Goal: Transaction & Acquisition: Purchase product/service

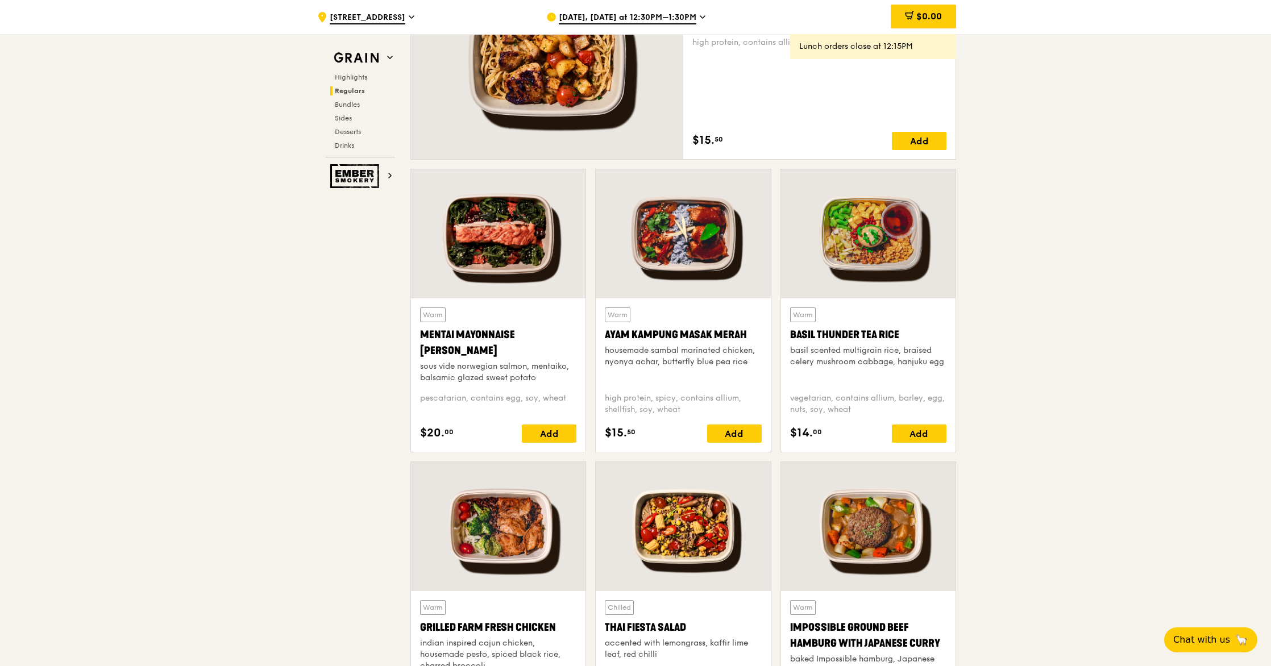
scroll to position [892, 0]
click at [919, 439] on div "Add" at bounding box center [919, 433] width 55 height 18
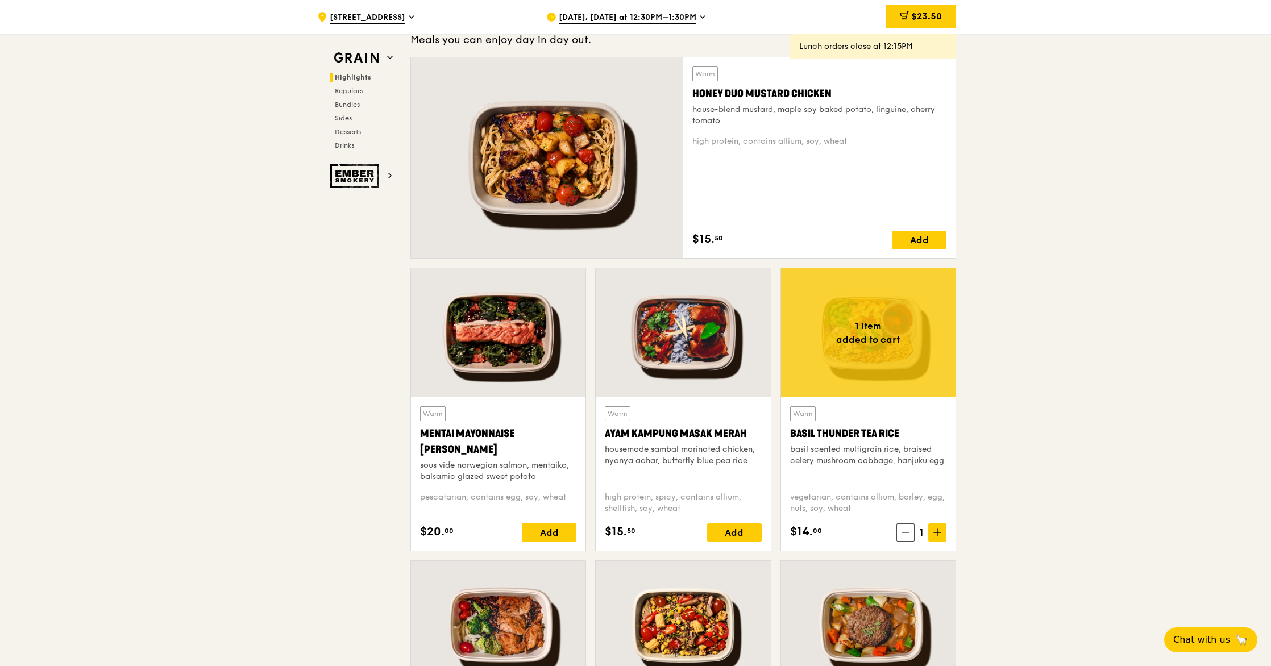
scroll to position [685, 0]
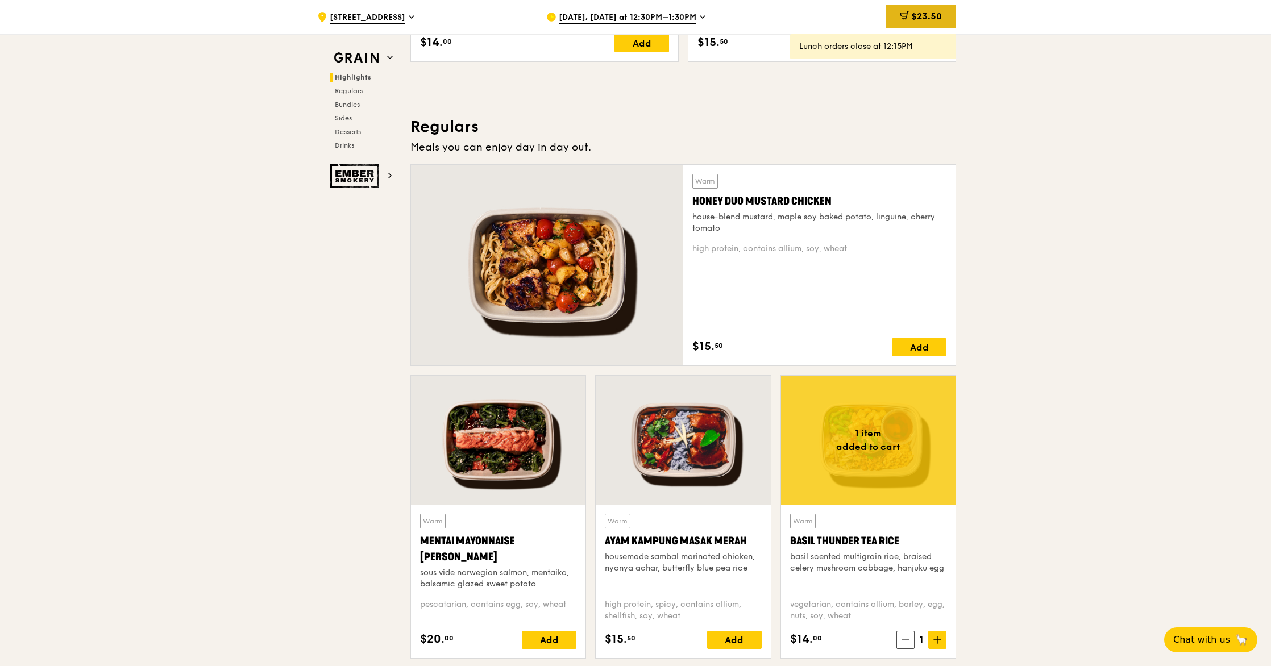
click at [917, 13] on span "$23.50" at bounding box center [926, 16] width 31 height 11
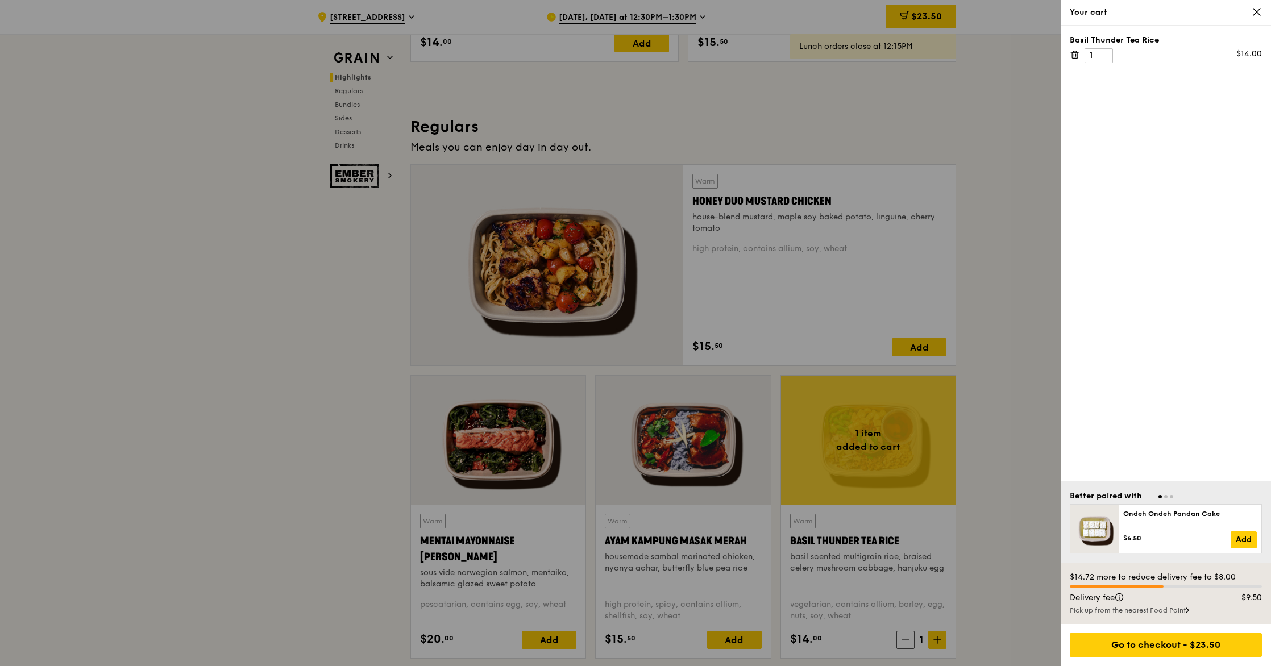
click at [995, 362] on div at bounding box center [635, 333] width 1271 height 666
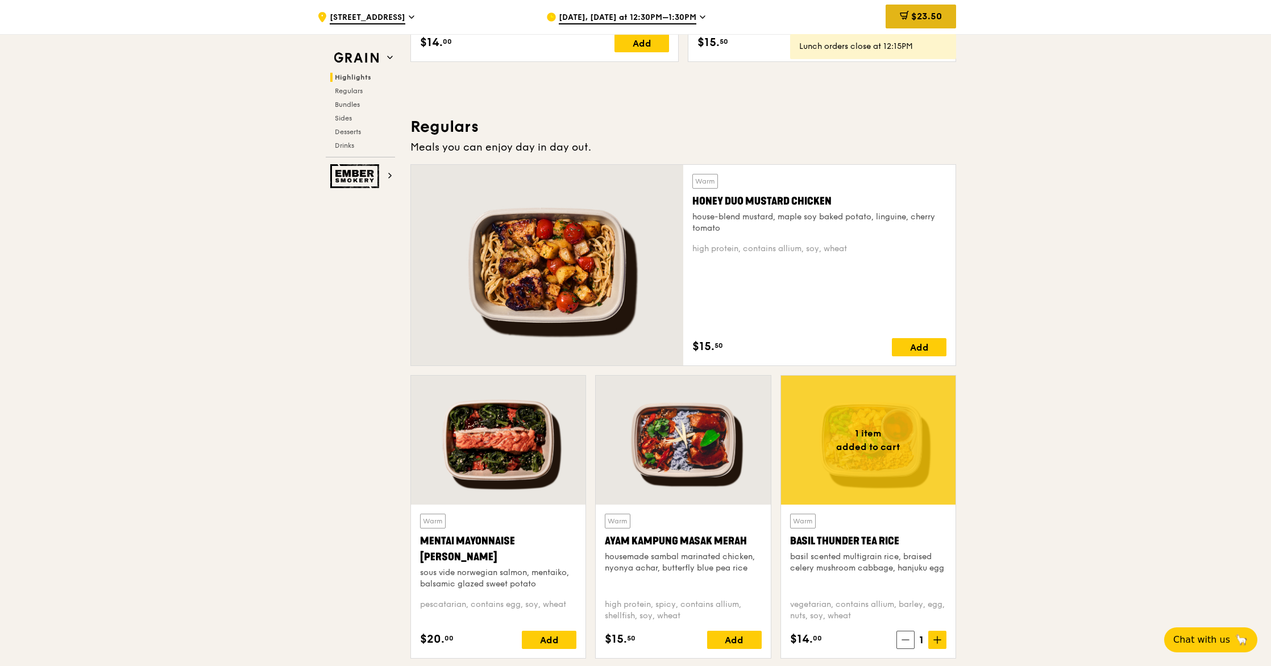
click at [935, 14] on span "$23.50" at bounding box center [926, 16] width 31 height 11
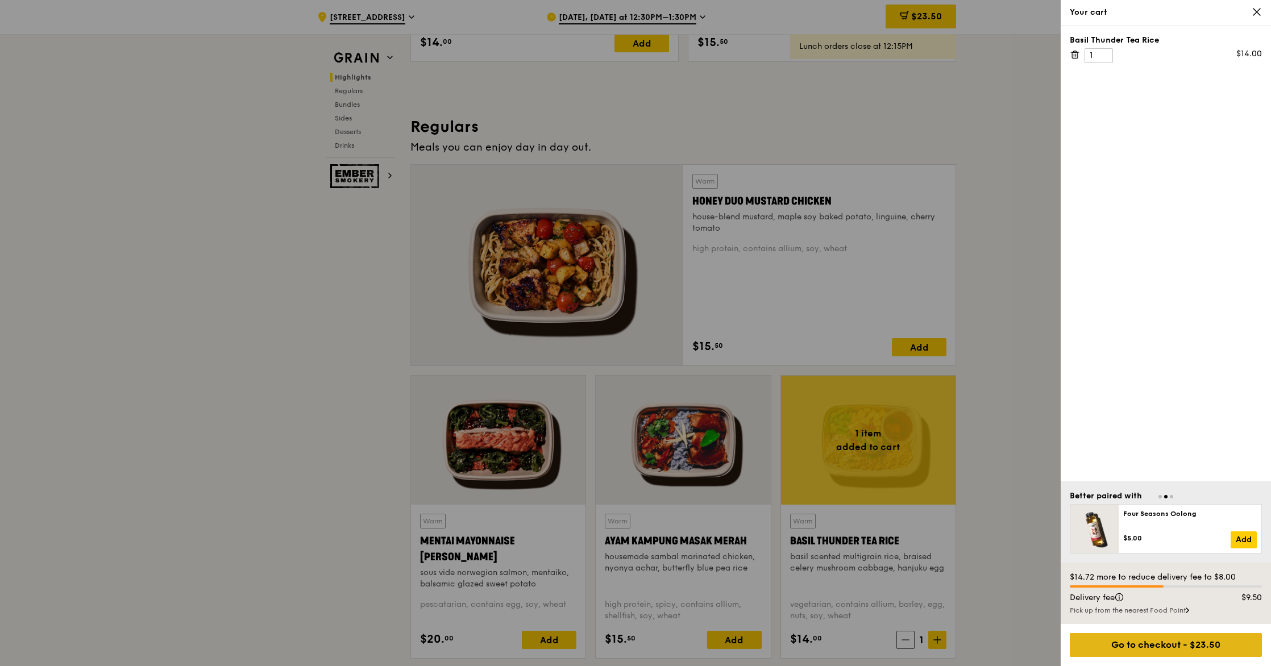
click at [1176, 642] on div "Go to checkout - $23.50" at bounding box center [1165, 645] width 192 height 24
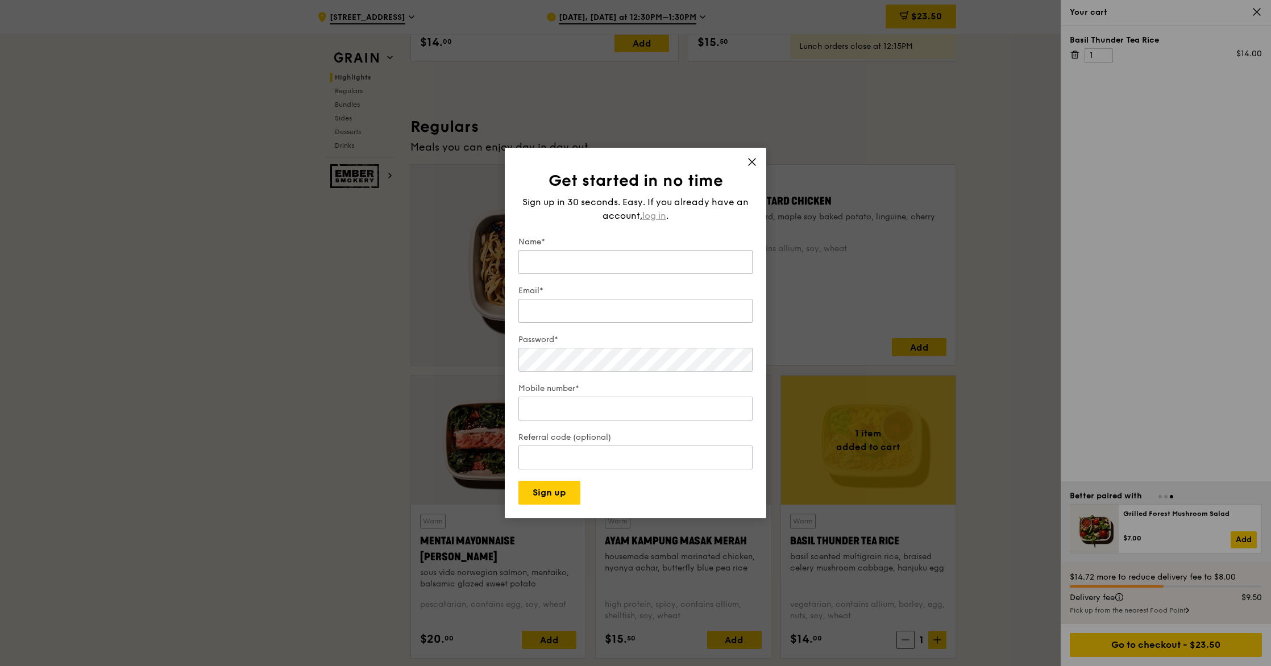
click at [647, 214] on span "log in" at bounding box center [654, 216] width 24 height 14
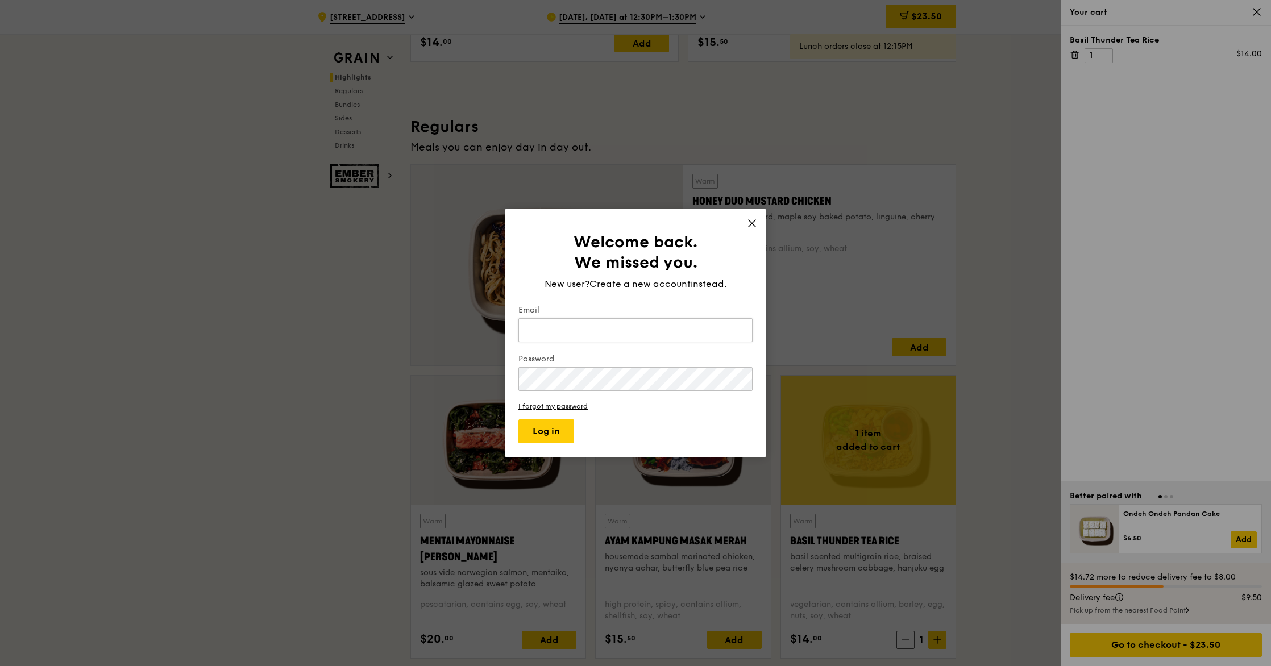
click at [598, 333] on input "Email" at bounding box center [635, 330] width 234 height 24
type input "[EMAIL_ADDRESS][DOMAIN_NAME]"
click at [518, 419] on button "Log in" at bounding box center [546, 431] width 56 height 24
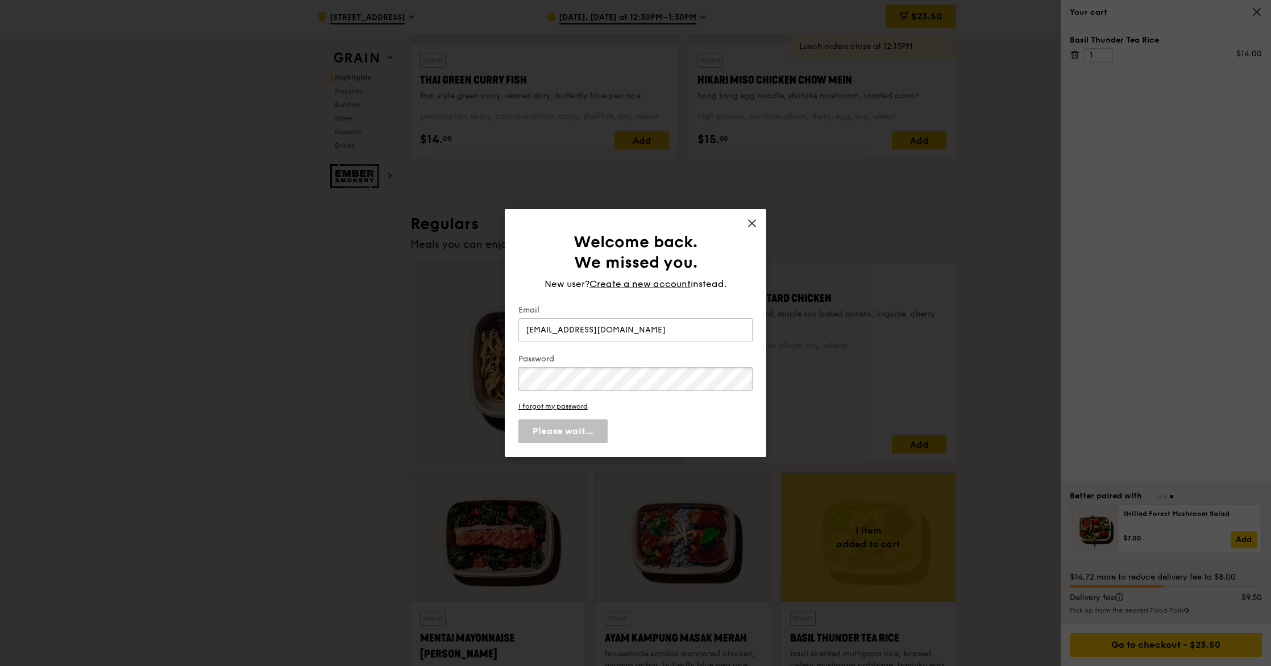
scroll to position [588, 0]
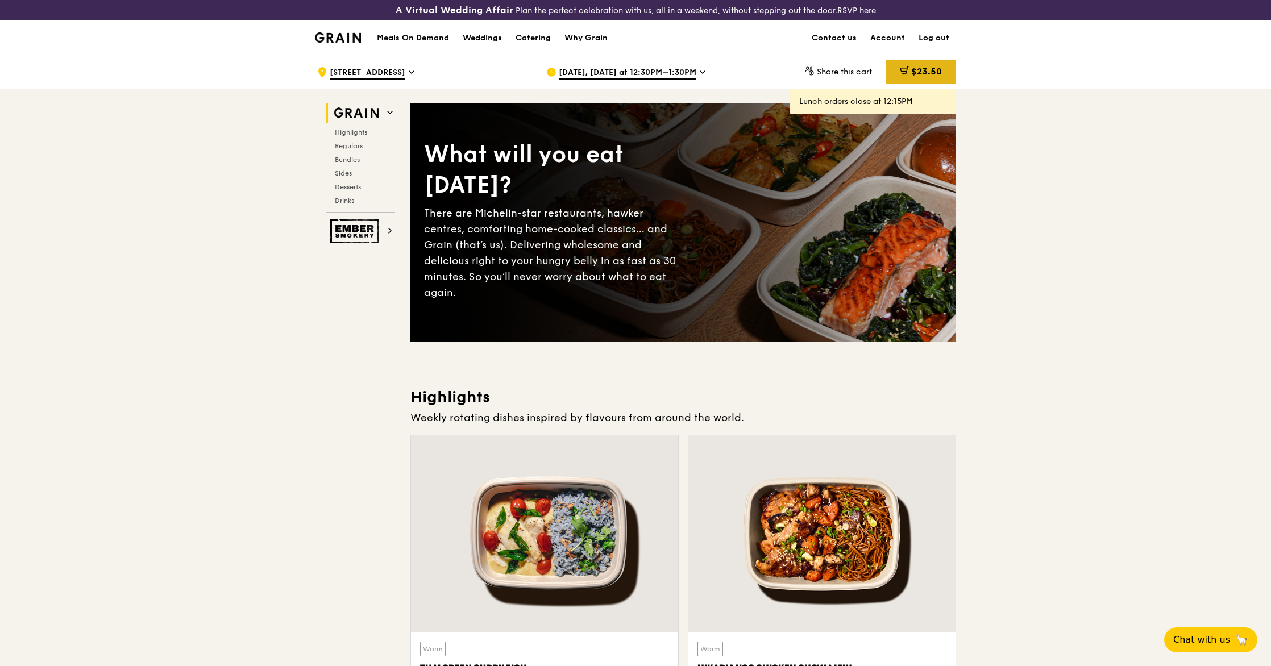
click at [930, 67] on span "$23.50" at bounding box center [926, 71] width 31 height 11
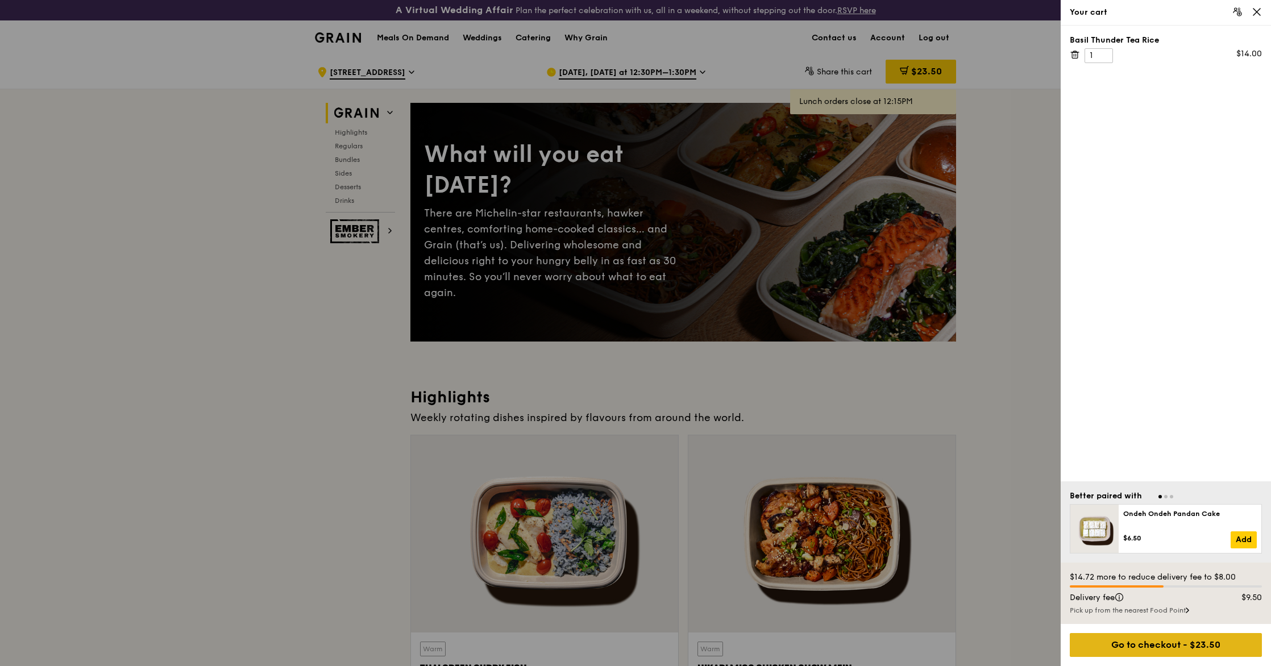
click at [1176, 640] on div "Go to checkout - $23.50" at bounding box center [1165, 645] width 192 height 24
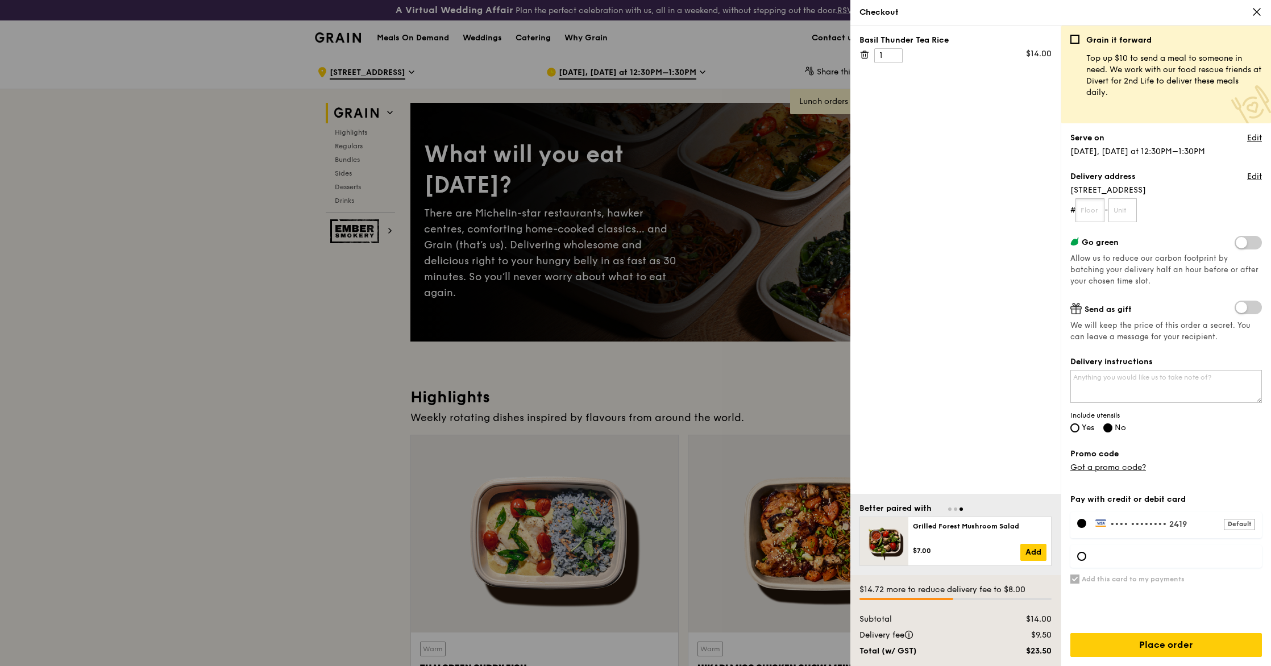
click at [1097, 212] on input "text" at bounding box center [1089, 210] width 29 height 24
type input "10"
type input "02"
click at [1179, 650] on input "Place order" at bounding box center [1166, 645] width 192 height 24
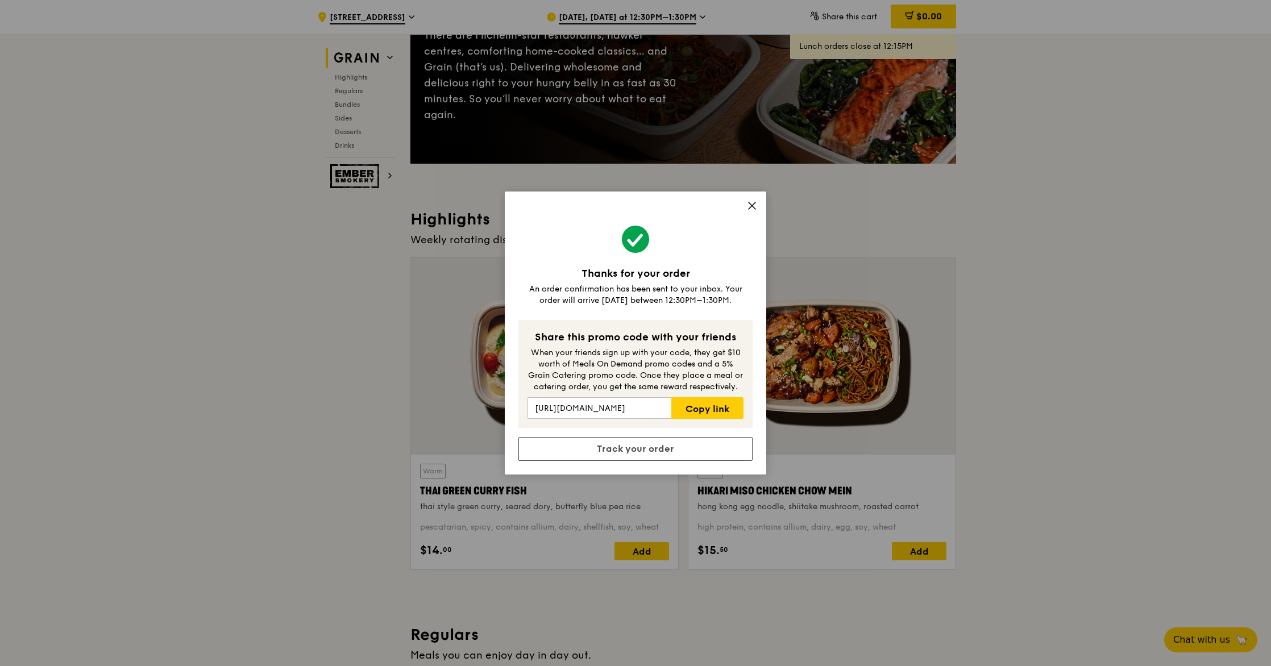
scroll to position [178, 0]
click at [748, 207] on icon at bounding box center [752, 206] width 10 height 10
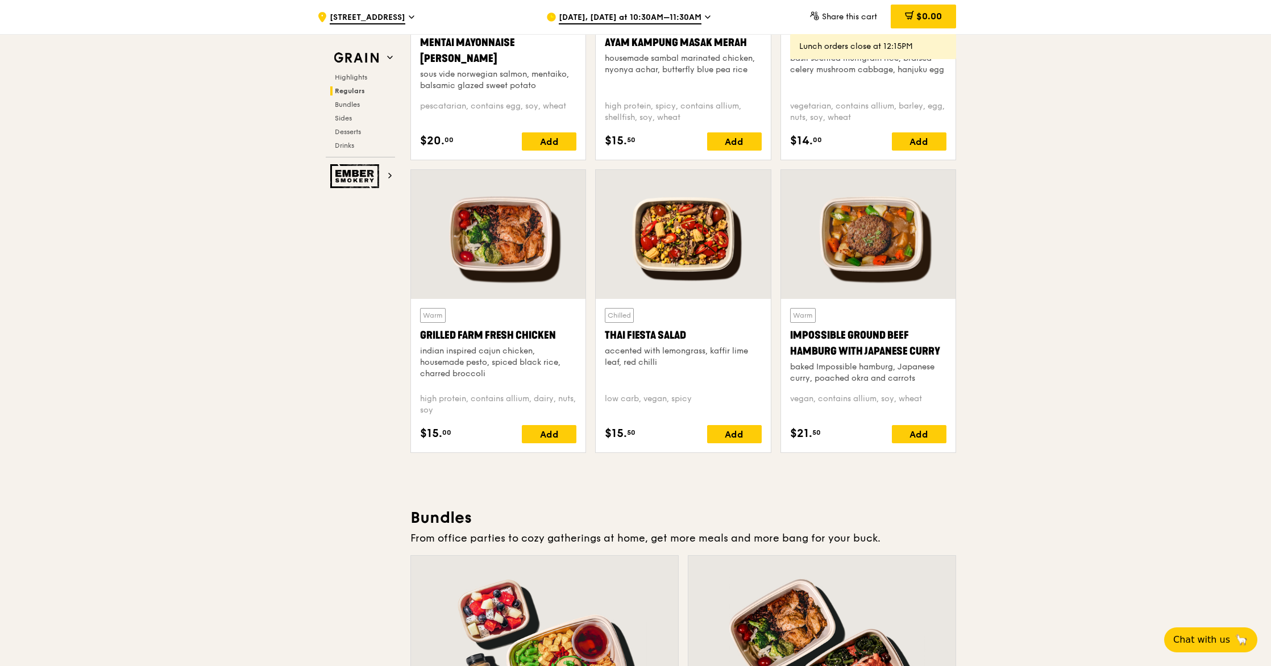
scroll to position [1188, 0]
